Goal: Information Seeking & Learning: Learn about a topic

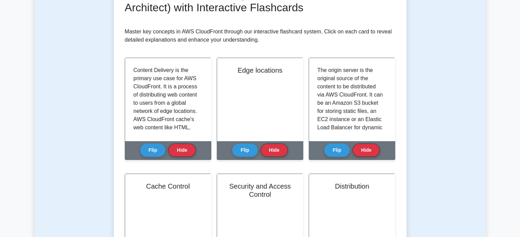
scroll to position [143, 0]
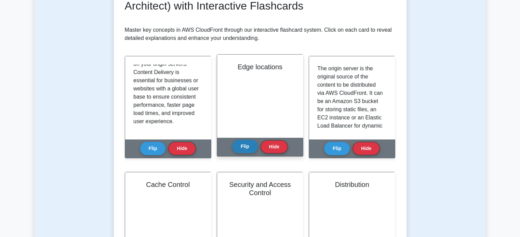
click at [248, 148] on button "Flip" at bounding box center [245, 146] width 26 height 13
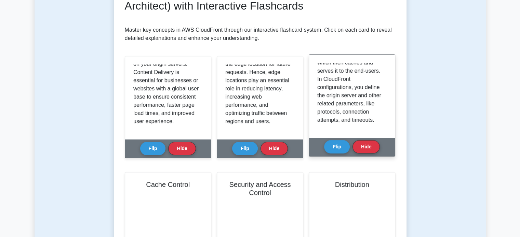
scroll to position [0, 0]
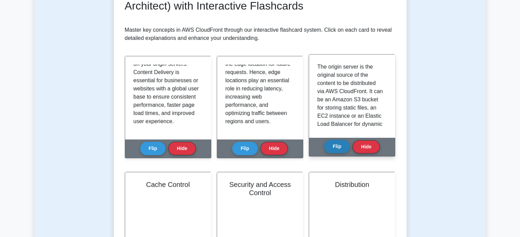
click at [340, 143] on button "Flip" at bounding box center [337, 146] width 26 height 13
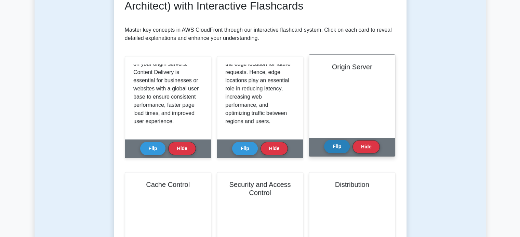
click at [340, 143] on button "Flip" at bounding box center [337, 146] width 26 height 13
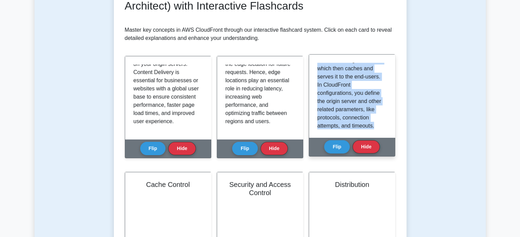
scroll to position [119, 0]
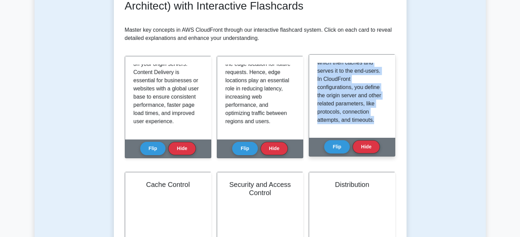
drag, startPoint x: 318, startPoint y: 64, endPoint x: 374, endPoint y: 120, distance: 79.7
click at [374, 120] on p "The origin server is the original source of the content to be distributed via A…" at bounding box center [350, 34] width 67 height 180
copy p "The origin server is the original source of the content to be distributed via A…"
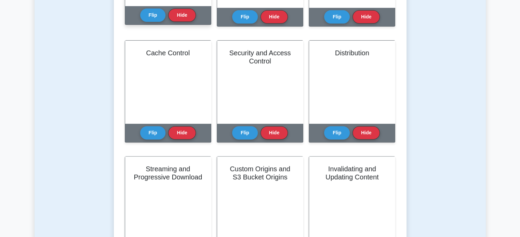
scroll to position [248, 0]
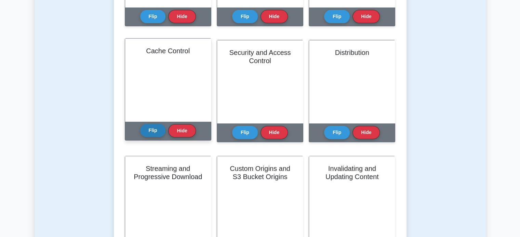
click at [149, 127] on button "Flip" at bounding box center [153, 130] width 26 height 13
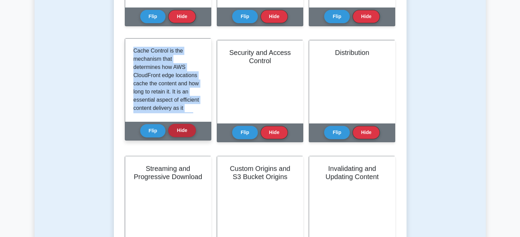
scroll to position [143, 0]
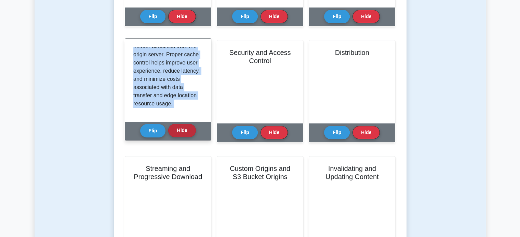
drag, startPoint x: 134, startPoint y: 47, endPoint x: 184, endPoint y: 127, distance: 94.2
click at [184, 127] on div "Cache Control Cache Control is the mechanism that determines how AWS CloudFront…" at bounding box center [168, 89] width 86 height 102
copy div "Cache Control is the mechanism that determines how AWS CloudFront edge location…"
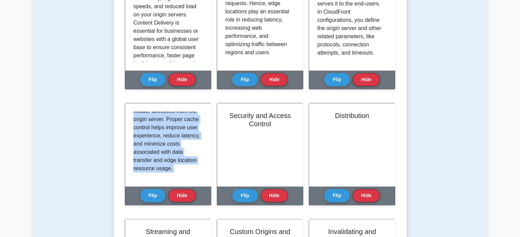
scroll to position [188, 0]
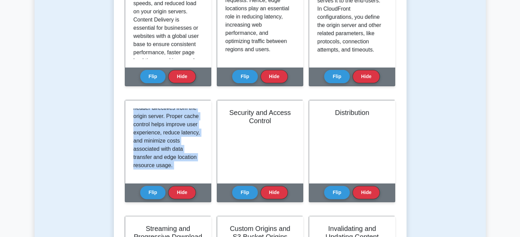
copy div "Cache Control is the mechanism that determines how AWS CloudFront edge location…"
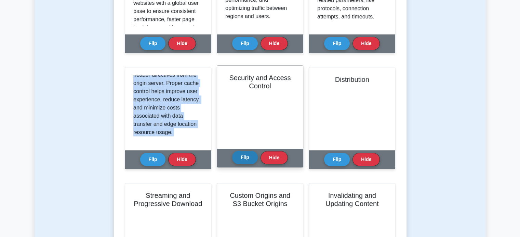
click at [242, 156] on button "Flip" at bounding box center [245, 157] width 26 height 13
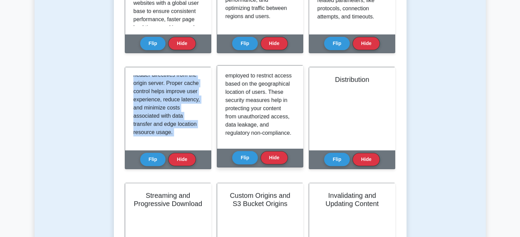
scroll to position [199, 0]
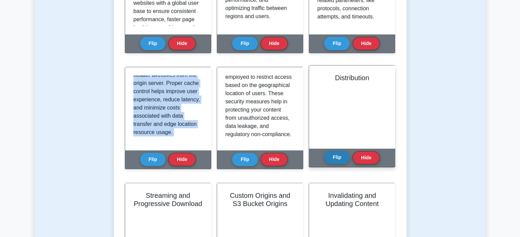
click at [335, 158] on button "Flip" at bounding box center [337, 157] width 26 height 13
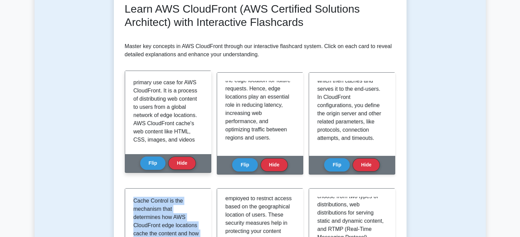
scroll to position [0, 0]
click at [154, 168] on button "Flip" at bounding box center [153, 162] width 26 height 13
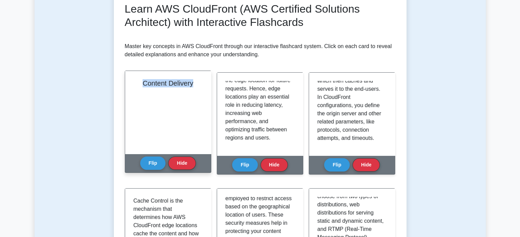
drag, startPoint x: 140, startPoint y: 85, endPoint x: 206, endPoint y: 97, distance: 66.9
click at [206, 97] on div "Content Delivery" at bounding box center [168, 112] width 86 height 83
copy h2 "Content Delivery"
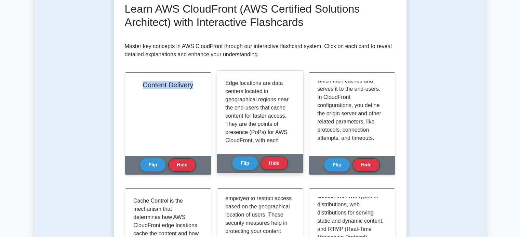
scroll to position [91, 0]
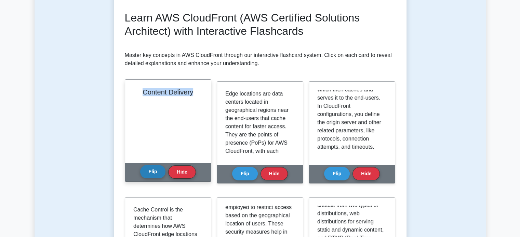
click at [143, 168] on button "Flip" at bounding box center [153, 171] width 26 height 13
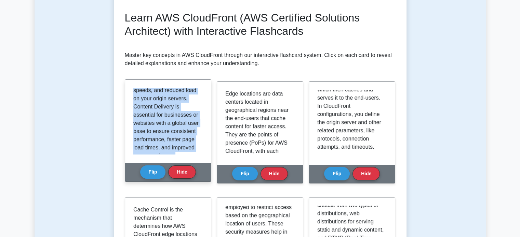
scroll to position [143, 0]
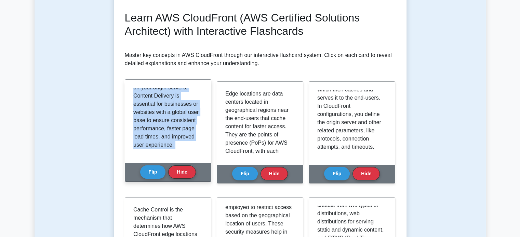
drag, startPoint x: 133, startPoint y: 92, endPoint x: 180, endPoint y: 164, distance: 85.8
click at [180, 164] on div "Content Delivery Content Delivery is the primary use case for AWS CloudFront. I…" at bounding box center [168, 131] width 86 height 102
copy div "Content Delivery is the primary use case for AWS CloudFront. It is a process of…"
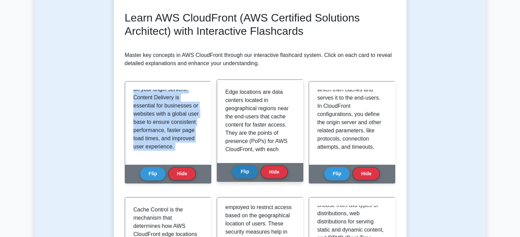
click at [249, 178] on button "Flip" at bounding box center [245, 171] width 26 height 13
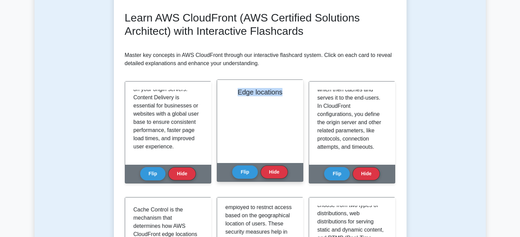
drag, startPoint x: 281, startPoint y: 95, endPoint x: 227, endPoint y: 96, distance: 53.7
click at [227, 96] on div "Edge locations" at bounding box center [260, 121] width 86 height 83
copy h2 "Edge locations"
click at [245, 169] on button "Flip" at bounding box center [245, 171] width 26 height 13
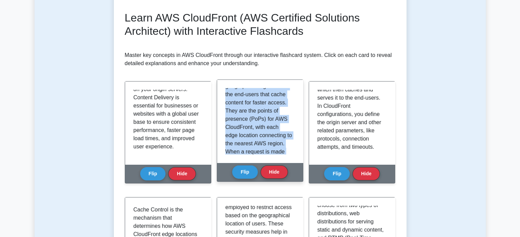
scroll to position [152, 0]
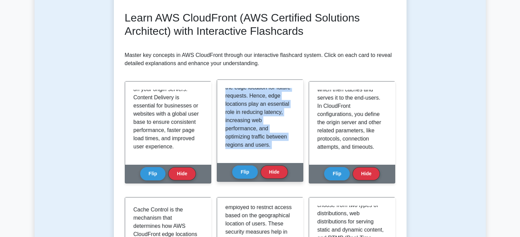
drag, startPoint x: 226, startPoint y: 90, endPoint x: 295, endPoint y: 173, distance: 108.2
click at [295, 173] on div "Edge locations Flip Hide" at bounding box center [260, 131] width 86 height 102
copy div "Edge locations are data centers located in geographical regions near the end-us…"
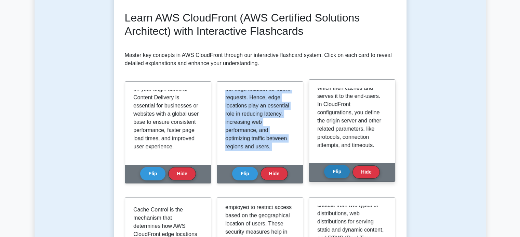
click at [327, 174] on button "Flip" at bounding box center [337, 171] width 26 height 13
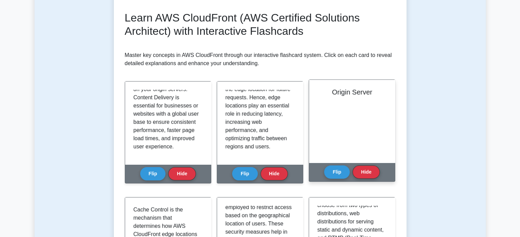
click at [346, 119] on div "Origin Server" at bounding box center [352, 121] width 86 height 83
drag, startPoint x: 332, startPoint y: 94, endPoint x: 381, endPoint y: 92, distance: 48.6
click at [381, 92] on h2 "Origin Server" at bounding box center [351, 92] width 69 height 8
copy h2 "Origin Server"
click at [329, 169] on button "Flip" at bounding box center [337, 171] width 26 height 13
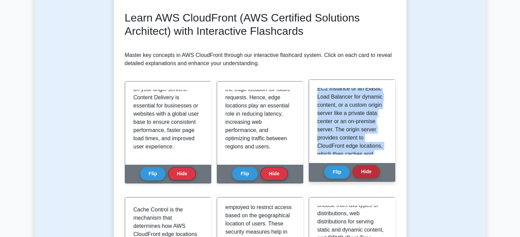
scroll to position [119, 0]
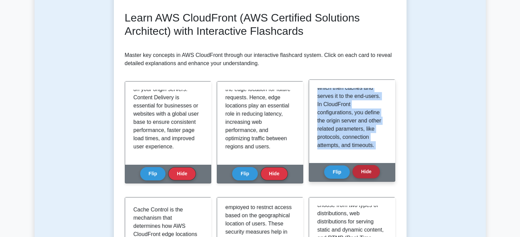
drag, startPoint x: 317, startPoint y: 91, endPoint x: 375, endPoint y: 168, distance: 97.0
click at [375, 168] on div "Origin Server The origin server is the original source of the content to be dis…" at bounding box center [352, 131] width 86 height 102
copy div "The origin server is the original source of the content to be distributed via A…"
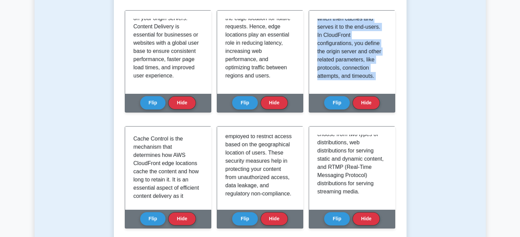
scroll to position [169, 0]
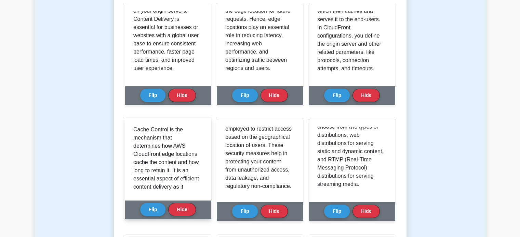
click at [142, 216] on div "Flip Hide" at bounding box center [168, 210] width 56 height 19
click at [145, 214] on button "Flip" at bounding box center [153, 209] width 26 height 13
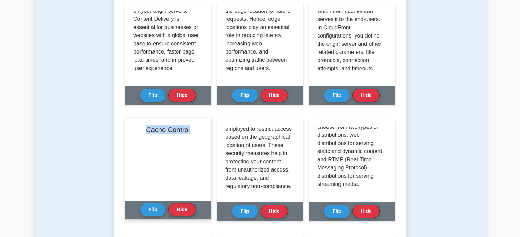
drag, startPoint x: 146, startPoint y: 130, endPoint x: 201, endPoint y: 143, distance: 56.6
click at [201, 143] on div "Cache Control" at bounding box center [168, 159] width 86 height 83
click at [155, 206] on button "Flip" at bounding box center [153, 209] width 26 height 13
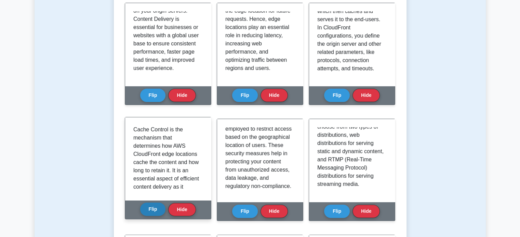
click at [155, 206] on button "Flip" at bounding box center [153, 209] width 26 height 13
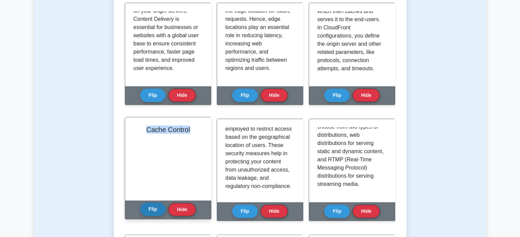
click at [155, 206] on button "Flip" at bounding box center [153, 209] width 26 height 13
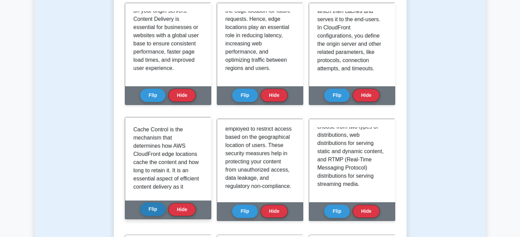
click at [155, 206] on button "Flip" at bounding box center [153, 209] width 26 height 13
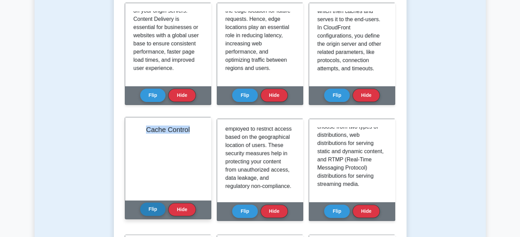
click at [155, 206] on button "Flip" at bounding box center [153, 209] width 26 height 13
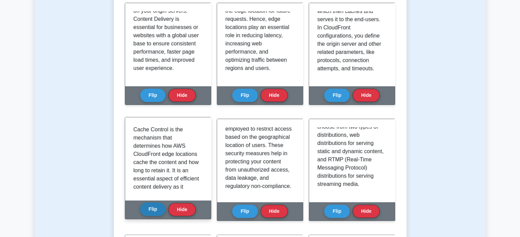
click at [155, 206] on button "Flip" at bounding box center [153, 209] width 26 height 13
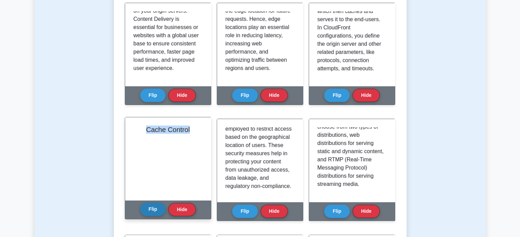
click at [155, 206] on button "Flip" at bounding box center [153, 209] width 26 height 13
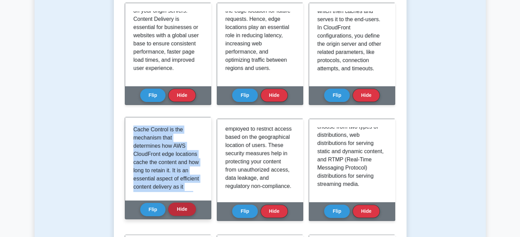
scroll to position [143, 0]
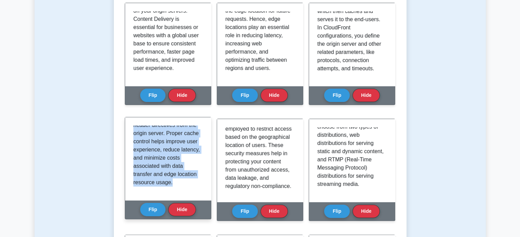
drag, startPoint x: 133, startPoint y: 128, endPoint x: 172, endPoint y: 190, distance: 72.9
click at [172, 190] on div "Cache Control is the mechanism that determines how AWS CloudFront edge location…" at bounding box center [168, 159] width 86 height 83
click at [172, 190] on div "Cache Control is the mechanism that determines how AWS CloudFront edge location…" at bounding box center [167, 159] width 69 height 67
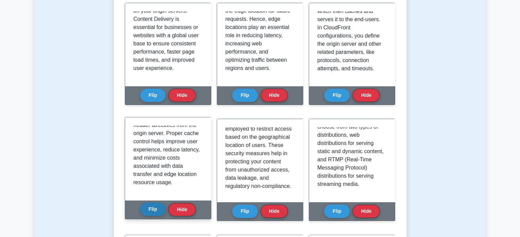
click at [147, 213] on button "Flip" at bounding box center [153, 209] width 26 height 13
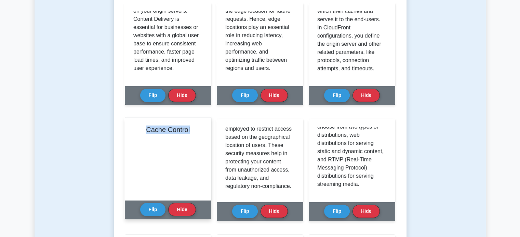
drag, startPoint x: 146, startPoint y: 128, endPoint x: 189, endPoint y: 128, distance: 42.7
click at [189, 128] on h2 "Cache Control" at bounding box center [167, 130] width 69 height 8
copy h2 "Cache Control"
click at [153, 205] on button "Flip" at bounding box center [153, 209] width 26 height 13
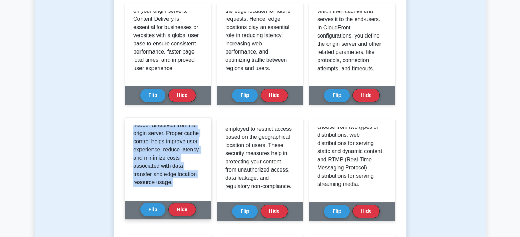
drag, startPoint x: 133, startPoint y: 127, endPoint x: 185, endPoint y: 197, distance: 87.0
click at [185, 197] on div "Cache Control is the mechanism that determines how AWS CloudFront edge location…" at bounding box center [168, 159] width 86 height 83
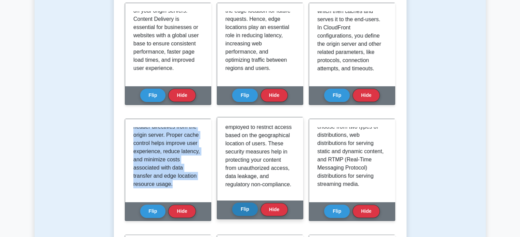
click at [241, 212] on button "Flip" at bounding box center [245, 209] width 26 height 13
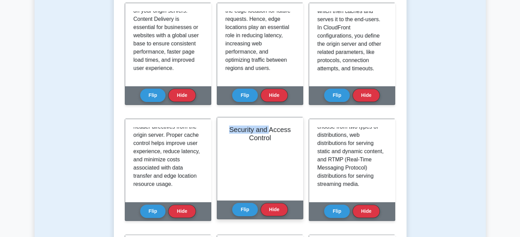
drag, startPoint x: 226, startPoint y: 127, endPoint x: 268, endPoint y: 129, distance: 42.4
click at [268, 129] on h2 "Security and Access Control" at bounding box center [259, 134] width 69 height 16
click at [231, 140] on h2 "Security and Access Control" at bounding box center [259, 134] width 69 height 16
drag, startPoint x: 228, startPoint y: 125, endPoint x: 273, endPoint y: 143, distance: 48.6
click at [273, 143] on div "Security and Access Control" at bounding box center [260, 159] width 86 height 83
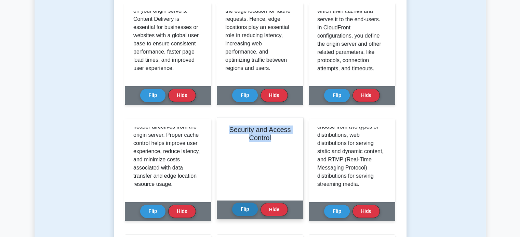
click at [246, 211] on button "Flip" at bounding box center [245, 209] width 26 height 13
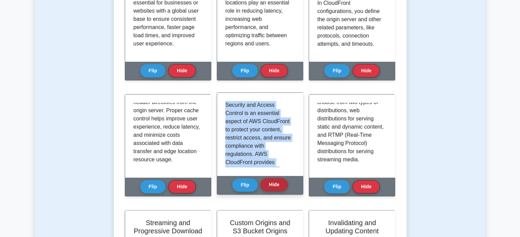
scroll to position [217, 0]
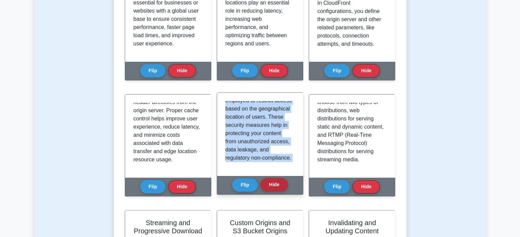
drag, startPoint x: 225, startPoint y: 102, endPoint x: 282, endPoint y: 188, distance: 102.6
click at [282, 188] on div "Security and Access Control Flip Hide" at bounding box center [260, 144] width 86 height 102
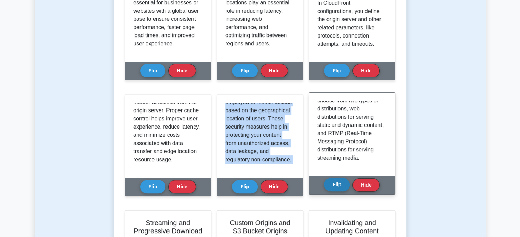
click at [332, 182] on button "Flip" at bounding box center [337, 184] width 26 height 13
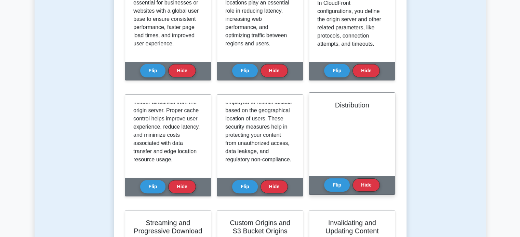
click at [356, 120] on div "Distribution" at bounding box center [352, 134] width 86 height 83
drag, startPoint x: 331, startPoint y: 101, endPoint x: 374, endPoint y: 109, distance: 44.4
click at [374, 109] on h2 "Distribution" at bounding box center [351, 105] width 69 height 8
click at [331, 182] on button "Flip" at bounding box center [337, 184] width 26 height 13
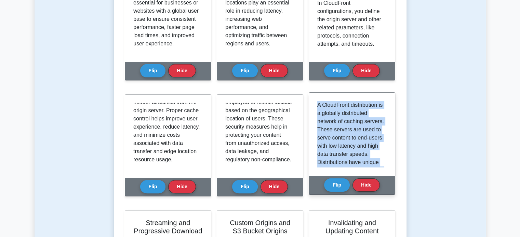
scroll to position [143, 0]
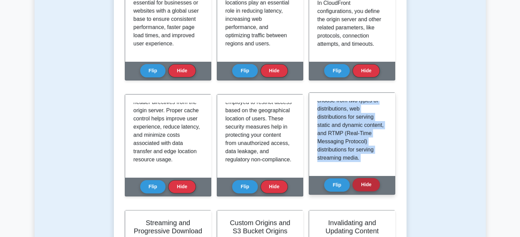
drag, startPoint x: 317, startPoint y: 104, endPoint x: 358, endPoint y: 190, distance: 95.0
click at [358, 190] on div "Distribution A CloudFront distribution is a globally distributed network of cac…" at bounding box center [352, 144] width 86 height 102
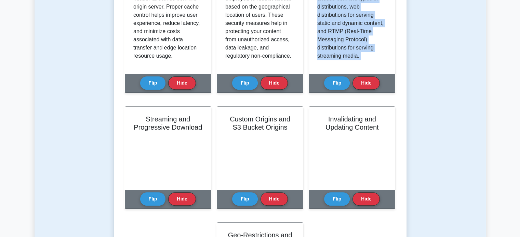
scroll to position [298, 0]
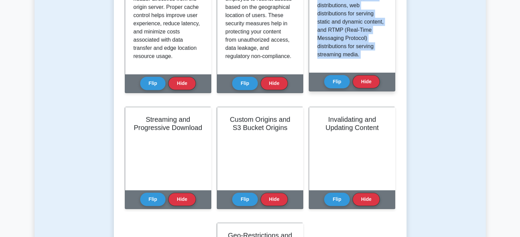
click at [359, 59] on div "A CloudFront distribution is a globally distributed network of caching servers.…" at bounding box center [351, 31] width 69 height 67
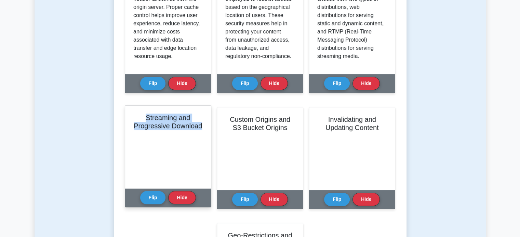
drag, startPoint x: 138, startPoint y: 114, endPoint x: 204, endPoint y: 125, distance: 66.7
click at [204, 125] on div "Streaming and Progressive Download" at bounding box center [168, 147] width 86 height 83
click at [159, 196] on button "Flip" at bounding box center [153, 197] width 26 height 13
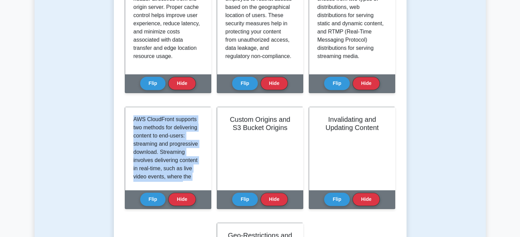
drag, startPoint x: 130, startPoint y: 116, endPoint x: 196, endPoint y: 225, distance: 128.1
click at [196, 225] on div "Learn AWS CloudFront (AWS Certified Solutions Architect) with Interactive Flash…" at bounding box center [260, 69] width 271 height 529
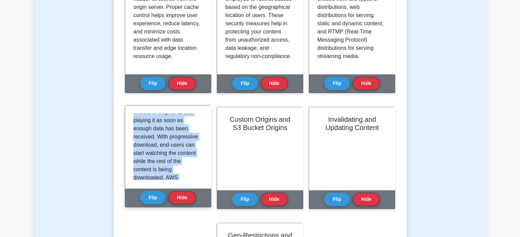
scroll to position [184, 0]
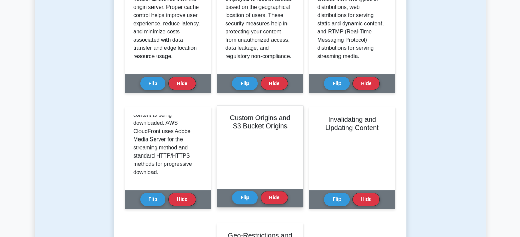
click at [262, 138] on div "Custom Origins and S3 Bucket Origins" at bounding box center [260, 147] width 86 height 83
drag, startPoint x: 229, startPoint y: 117, endPoint x: 288, endPoint y: 131, distance: 61.1
click at [288, 131] on div "Custom Origins and S3 Bucket Origins" at bounding box center [260, 147] width 86 height 83
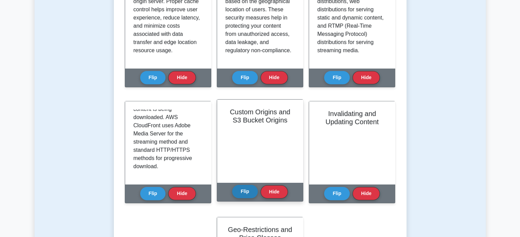
click at [246, 193] on button "Flip" at bounding box center [245, 191] width 26 height 13
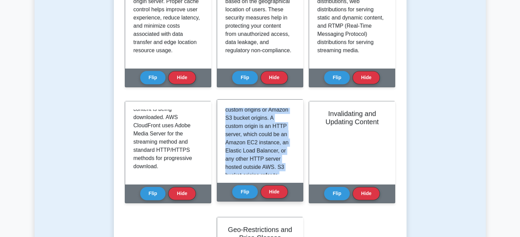
scroll to position [168, 0]
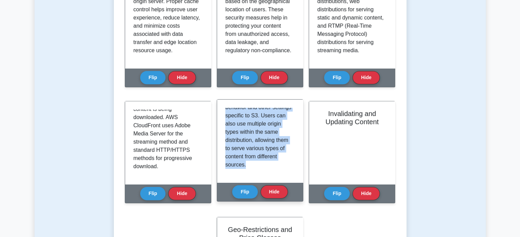
drag, startPoint x: 222, startPoint y: 110, endPoint x: 295, endPoint y: 176, distance: 98.0
click at [295, 176] on div "CloudFront allows users to specify the origins from where it fetches content. T…" at bounding box center [260, 141] width 86 height 83
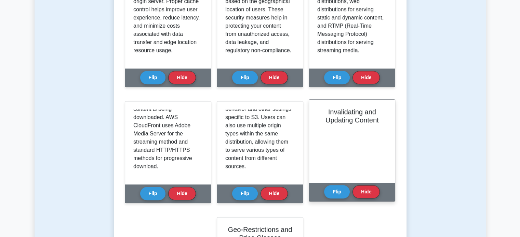
click at [329, 110] on h2 "Invalidating and Updating Content" at bounding box center [351, 116] width 69 height 16
drag, startPoint x: 327, startPoint y: 110, endPoint x: 383, endPoint y: 128, distance: 58.8
click at [383, 128] on div "Invalidating and Updating Content" at bounding box center [352, 141] width 86 height 83
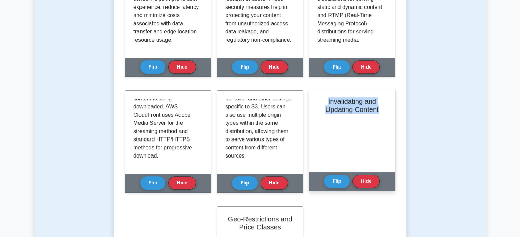
scroll to position [314, 0]
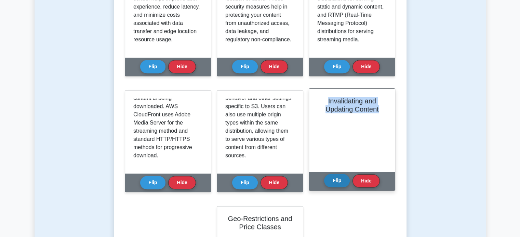
click at [341, 182] on button "Flip" at bounding box center [337, 180] width 26 height 13
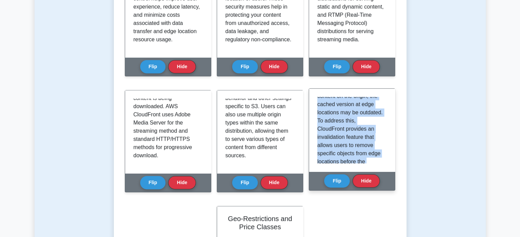
scroll to position [143, 0]
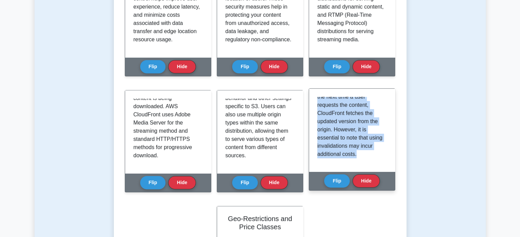
drag, startPoint x: 317, startPoint y: 96, endPoint x: 376, endPoint y: 169, distance: 93.6
click at [376, 169] on div "As CloudFront caches content at its edge locations, it is essential to ensure t…" at bounding box center [352, 130] width 86 height 83
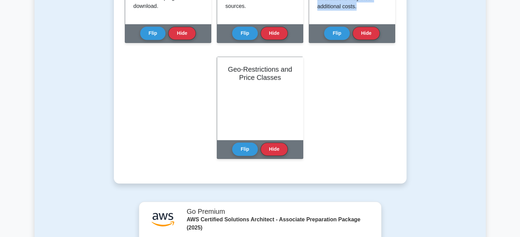
scroll to position [466, 0]
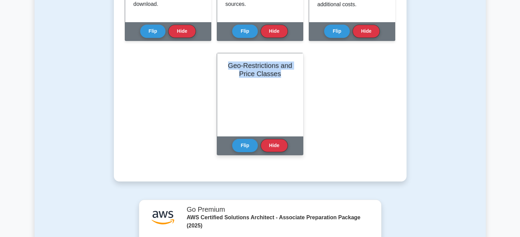
drag, startPoint x: 227, startPoint y: 62, endPoint x: 280, endPoint y: 80, distance: 56.4
click at [280, 80] on div "Geo-Restrictions and Price Classes" at bounding box center [260, 94] width 86 height 83
click at [237, 147] on button "Flip" at bounding box center [245, 145] width 26 height 13
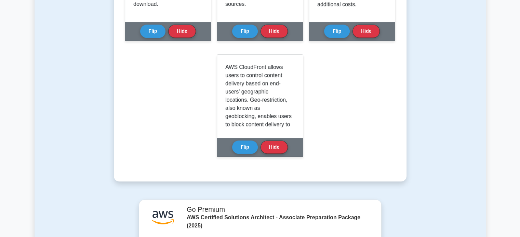
scroll to position [176, 0]
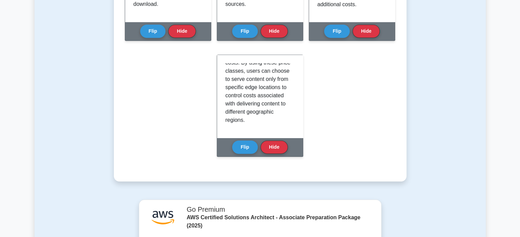
drag, startPoint x: 224, startPoint y: 63, endPoint x: 320, endPoint y: 144, distance: 126.0
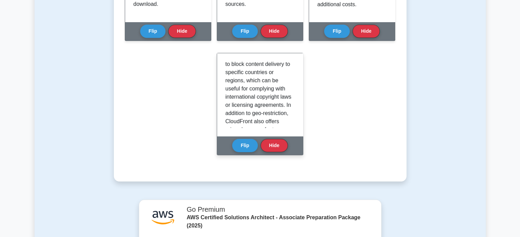
scroll to position [0, 0]
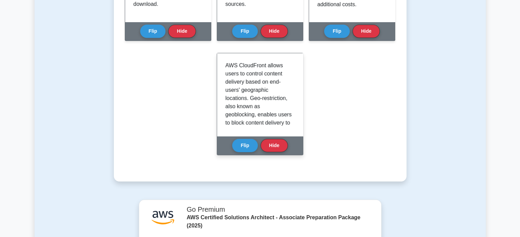
click at [246, 85] on p "AWS CloudFront allows users to control content delivery based on end-users' geo…" at bounding box center [258, 171] width 67 height 221
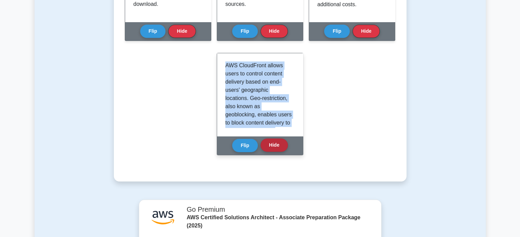
scroll to position [176, 0]
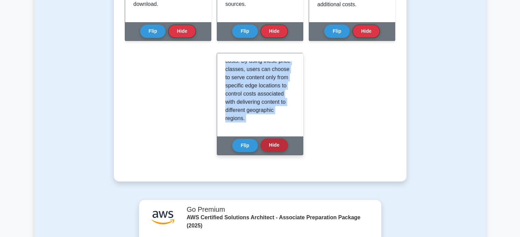
drag, startPoint x: 224, startPoint y: 64, endPoint x: 265, endPoint y: 147, distance: 92.6
click at [265, 147] on div "Geo-Restrictions and Price Classes Flip Hide" at bounding box center [260, 104] width 86 height 102
